Goal: Navigation & Orientation: Go to known website

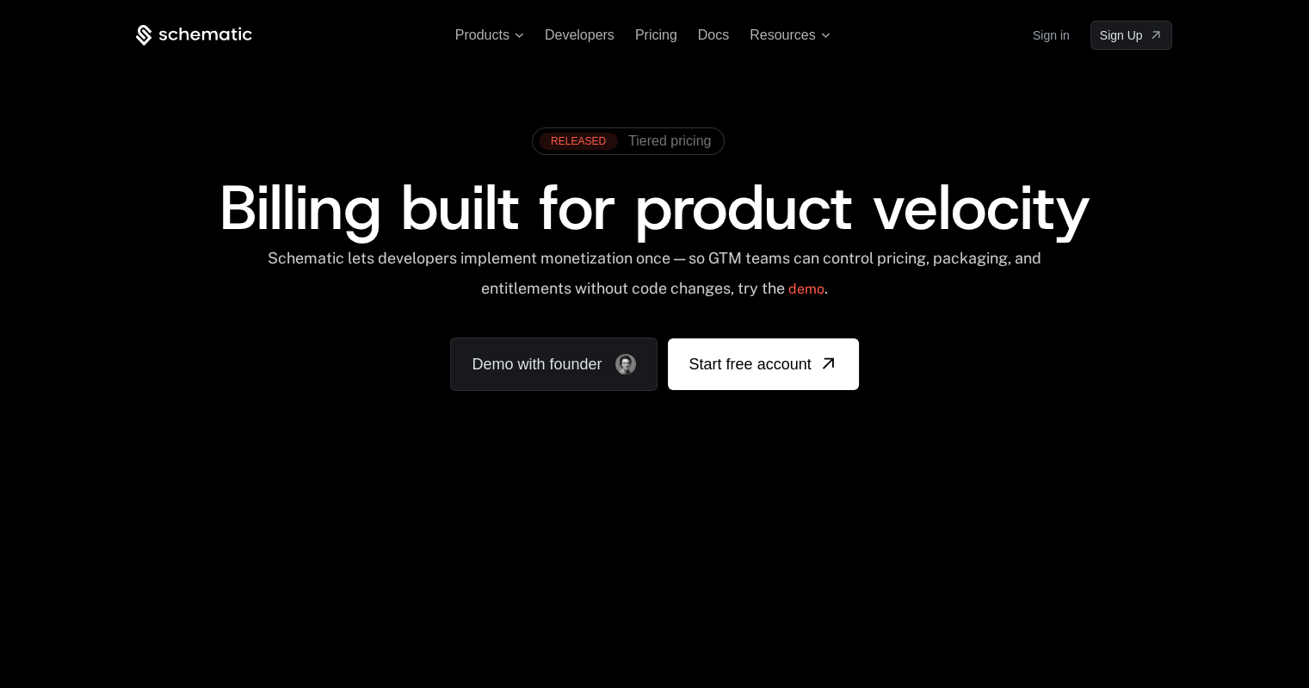
click at [29, 529] on div "Products Developers Pricing Docs Resources Sign in Sign Up RELEASED Tiered pric…" at bounding box center [654, 623] width 1309 height 1246
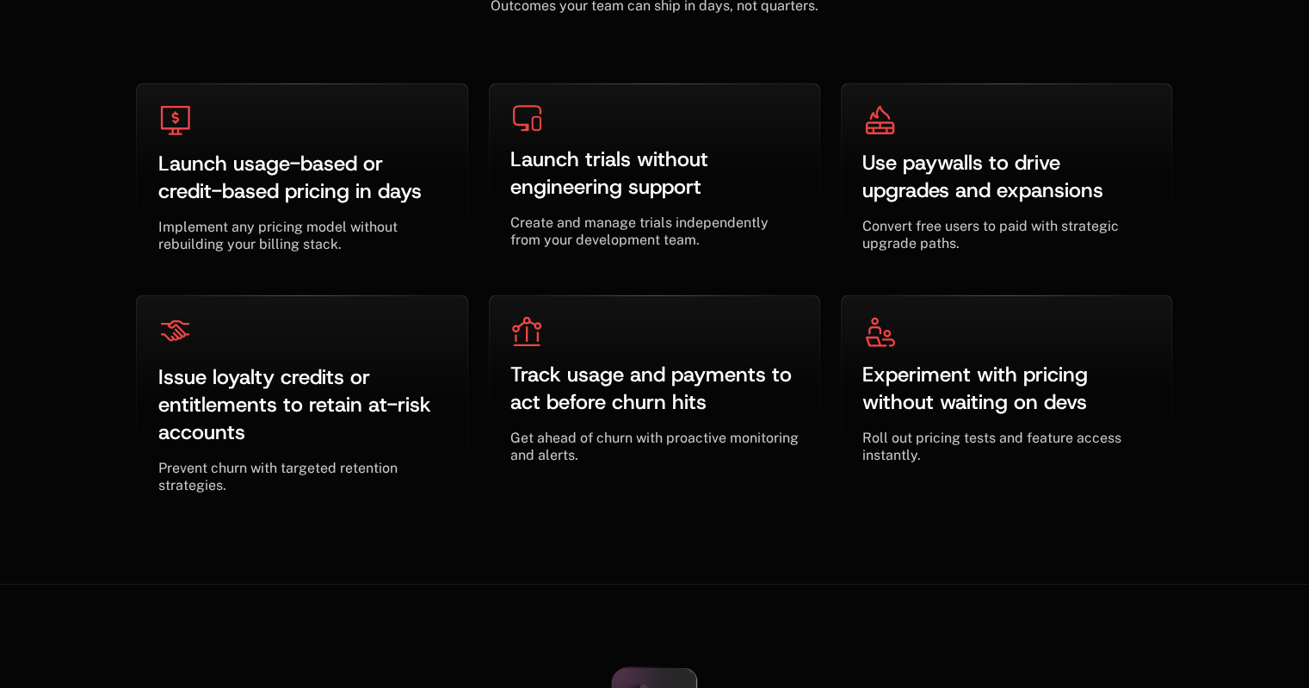
scroll to position [5286, 0]
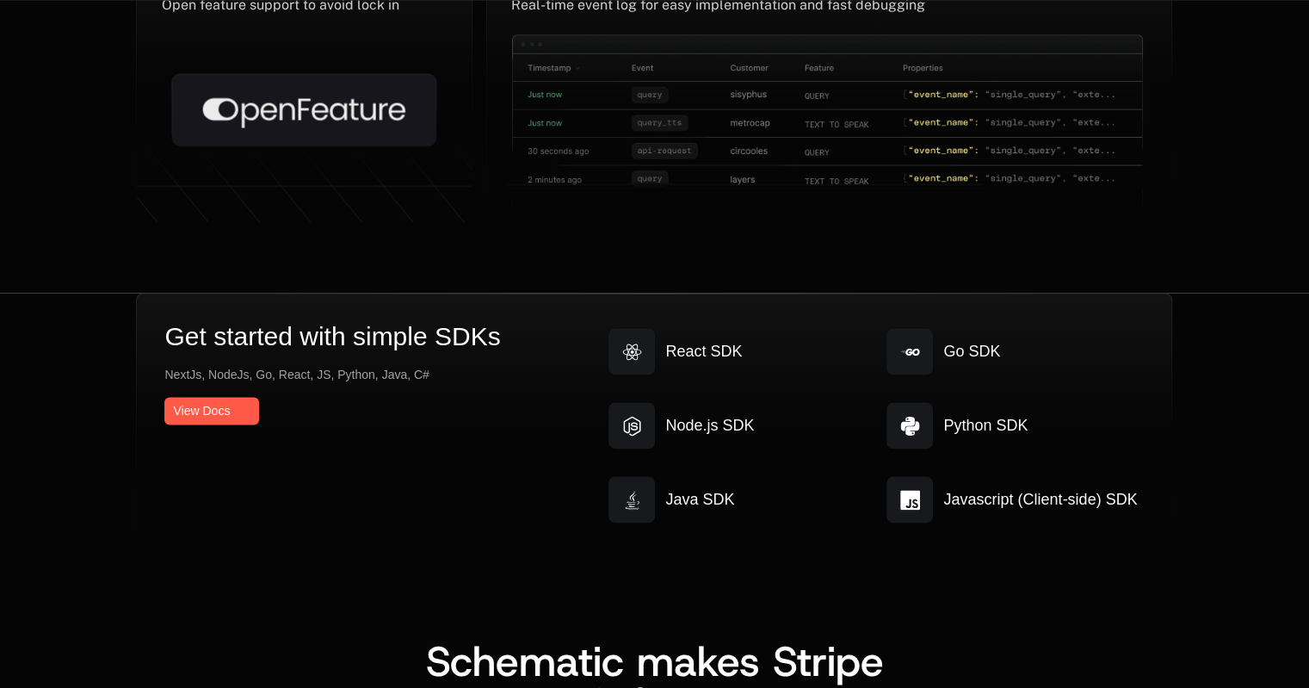
scroll to position [8949, 0]
